Goal: Information Seeking & Learning: Learn about a topic

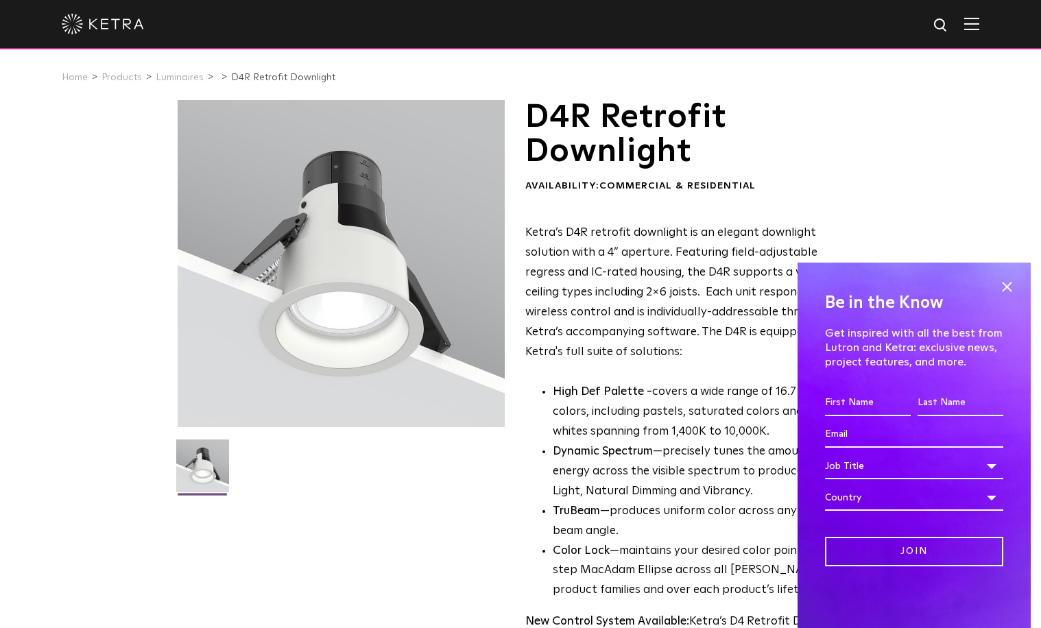
click at [1007, 286] on span at bounding box center [1006, 286] width 21 height 21
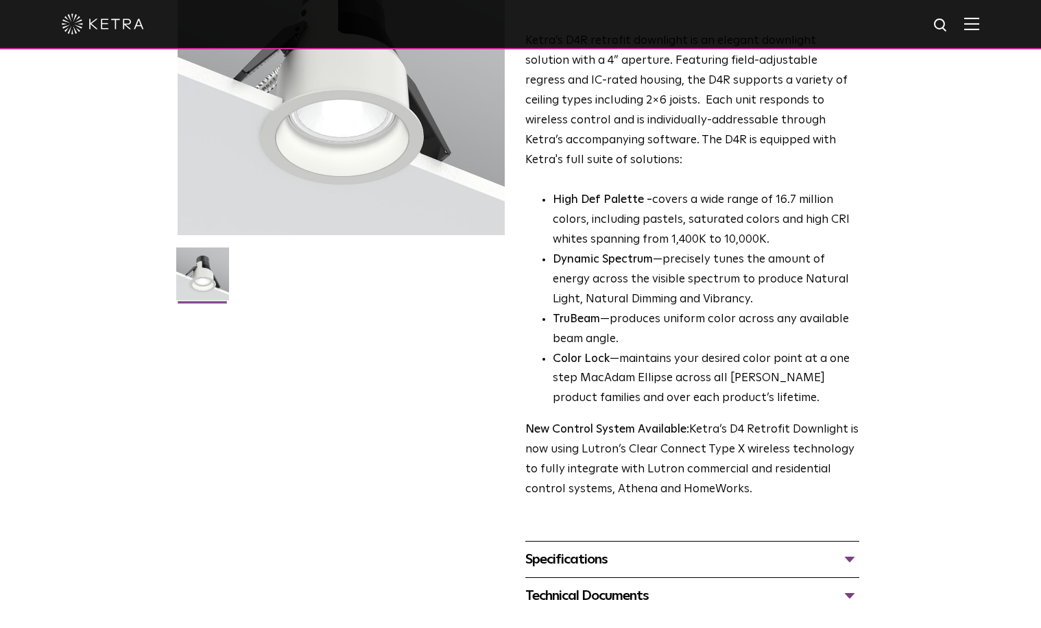
scroll to position [342, 0]
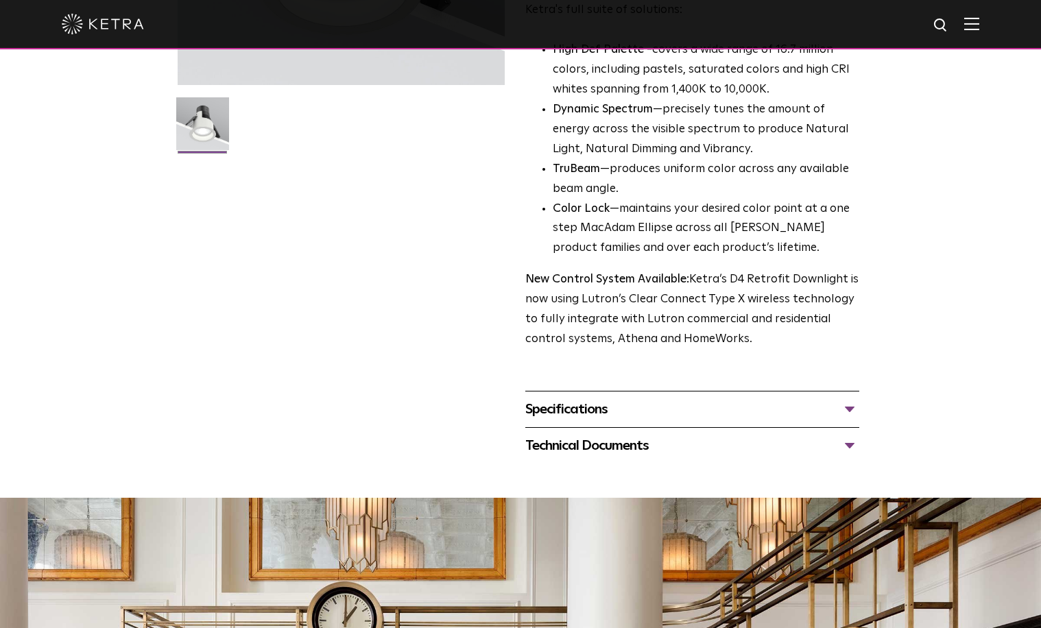
click at [547, 406] on div "Specifications" at bounding box center [692, 409] width 334 height 22
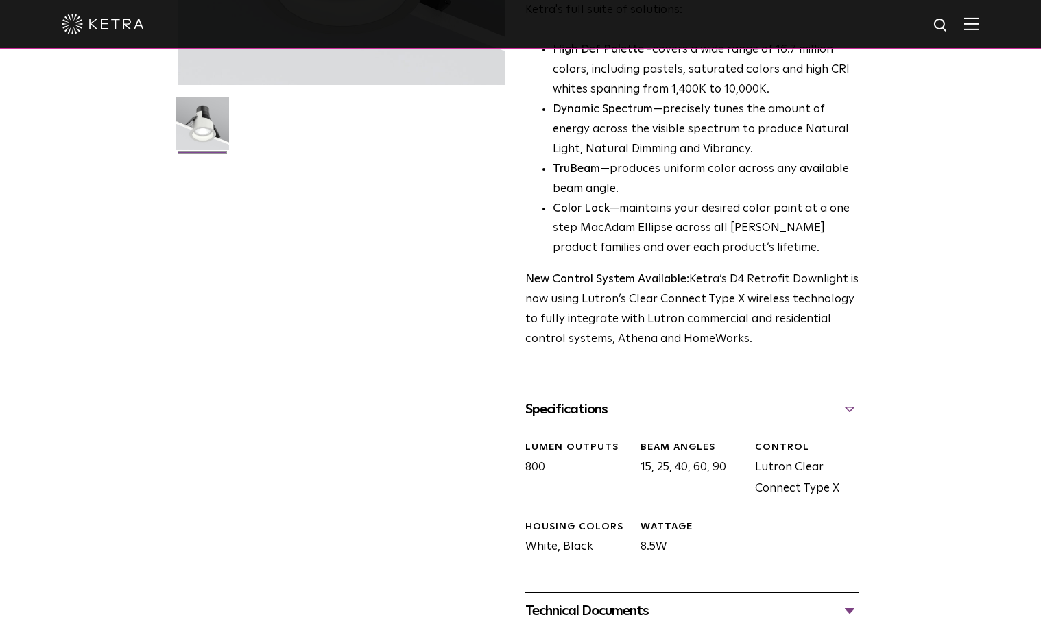
click at [547, 406] on div "Specifications" at bounding box center [692, 409] width 334 height 22
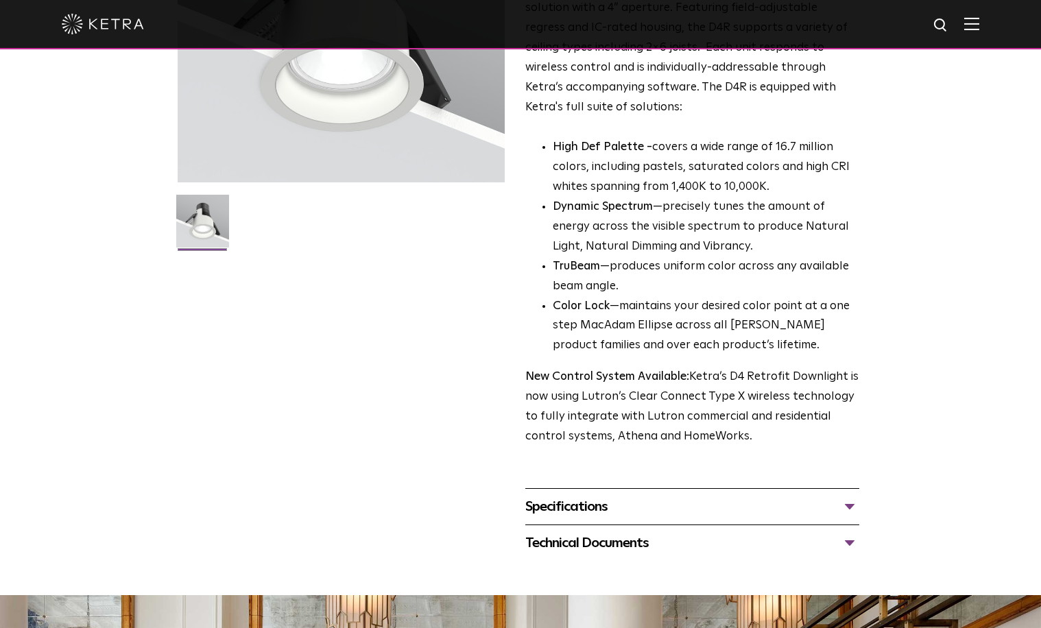
scroll to position [0, 0]
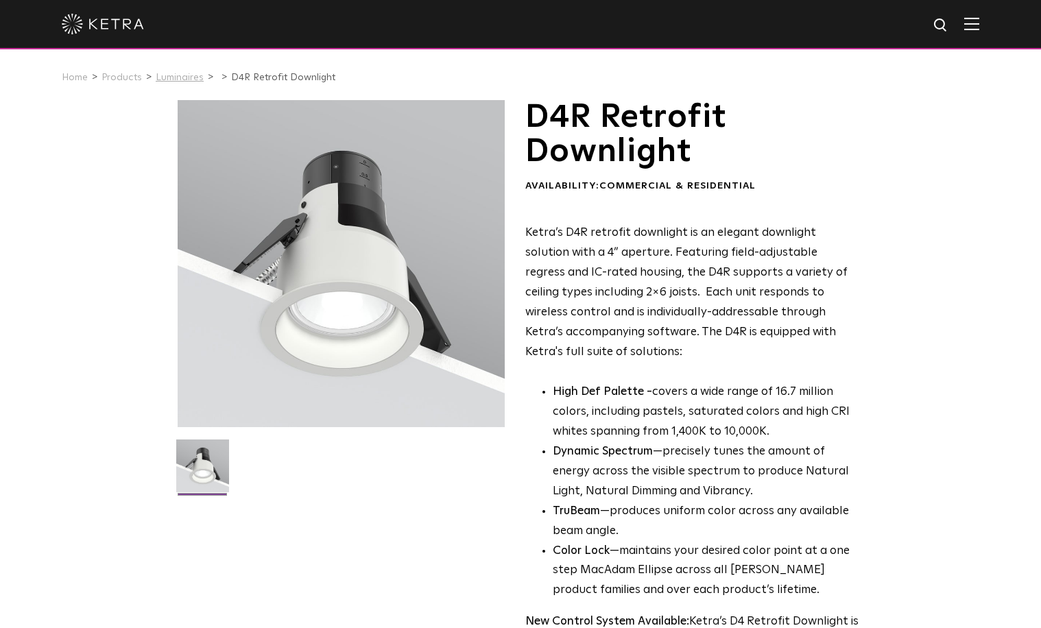
click at [188, 75] on link "Luminaires" at bounding box center [180, 78] width 48 height 10
click at [187, 77] on link "Luminaires" at bounding box center [180, 78] width 48 height 10
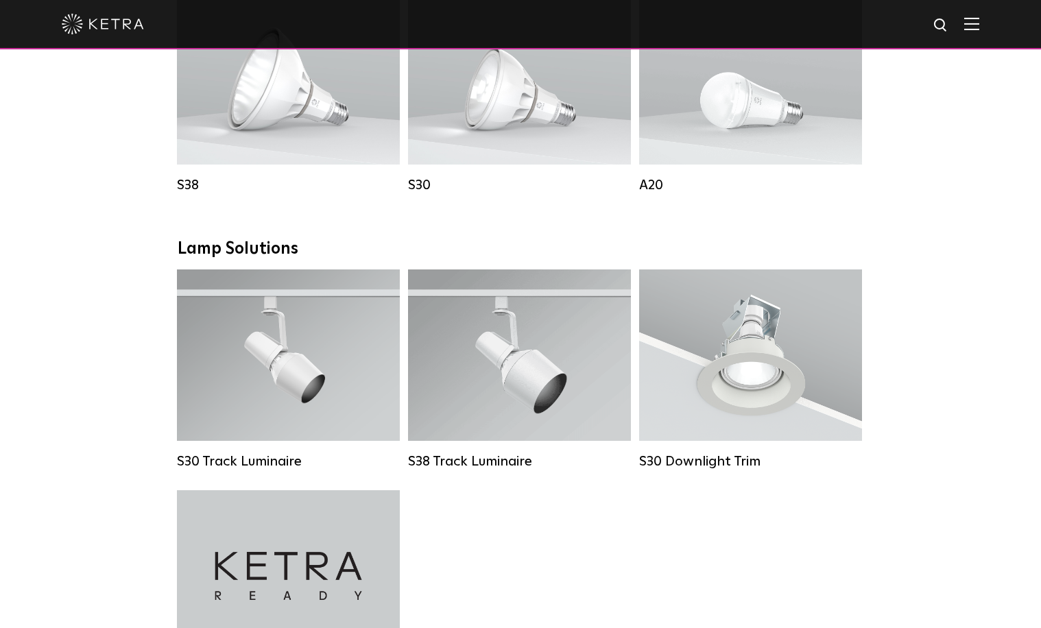
scroll to position [1068, 0]
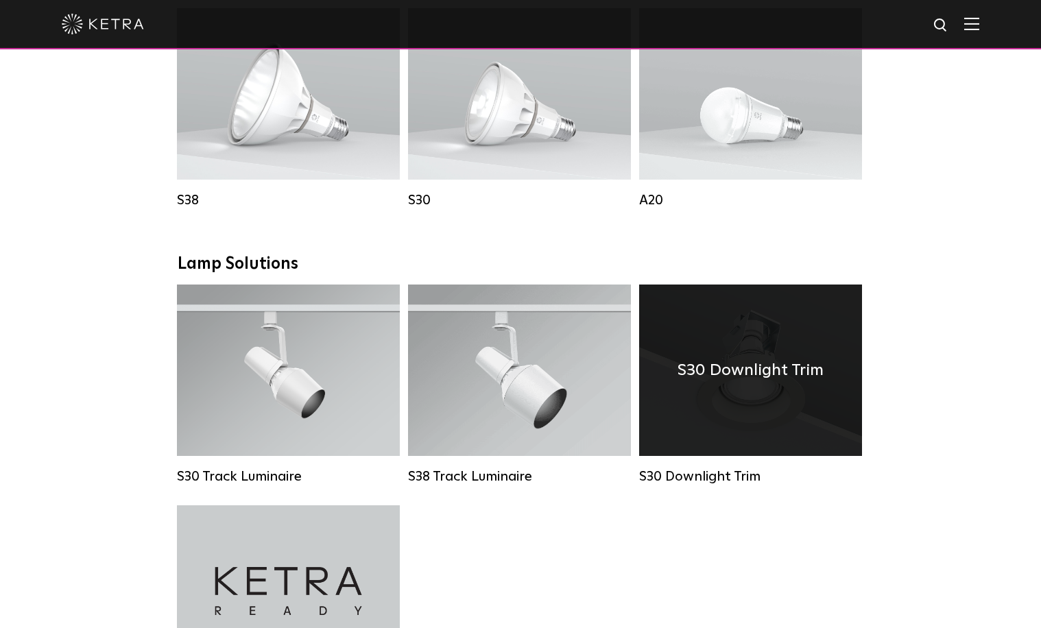
click at [713, 385] on div "S30 Downlight Trim" at bounding box center [750, 370] width 223 height 171
